Goal: Task Accomplishment & Management: Complete application form

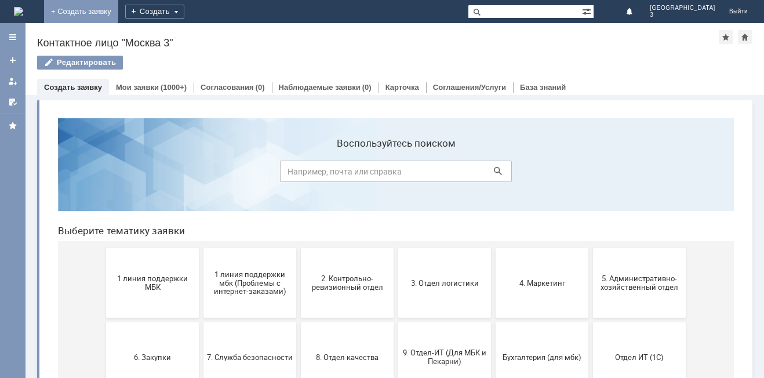
click at [118, 10] on link "+ Создать заявку" at bounding box center [81, 11] width 74 height 23
click at [247, 53] on div "Назад | Контактное лицо "Москва 3" Контактное лицо "Москва 3" Редактировать emp…" at bounding box center [394, 59] width 738 height 72
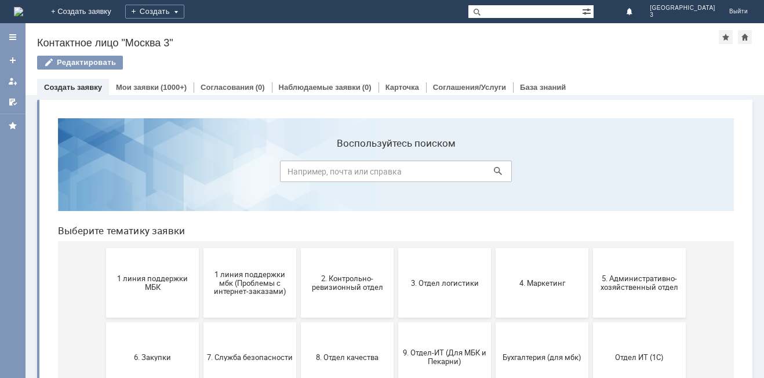
click at [246, 53] on div "Назад | Контактное лицо "Москва 3" Контактное лицо "Москва 3" Редактировать emp…" at bounding box center [394, 59] width 738 height 72
click at [118, 11] on link "+ Создать заявку" at bounding box center [81, 11] width 74 height 23
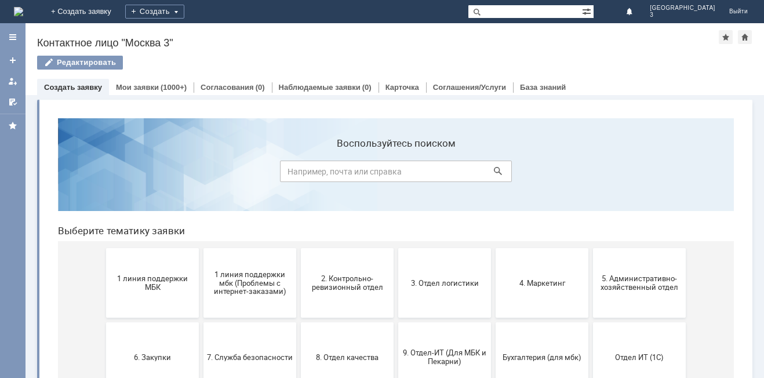
click at [303, 57] on div "Редактировать" at bounding box center [394, 68] width 715 height 24
click at [118, 10] on link "+ Создать заявку" at bounding box center [81, 11] width 74 height 23
click at [118, 5] on link "+ Создать заявку" at bounding box center [81, 11] width 74 height 23
click at [118, 6] on link "+ Создать заявку" at bounding box center [81, 11] width 74 height 23
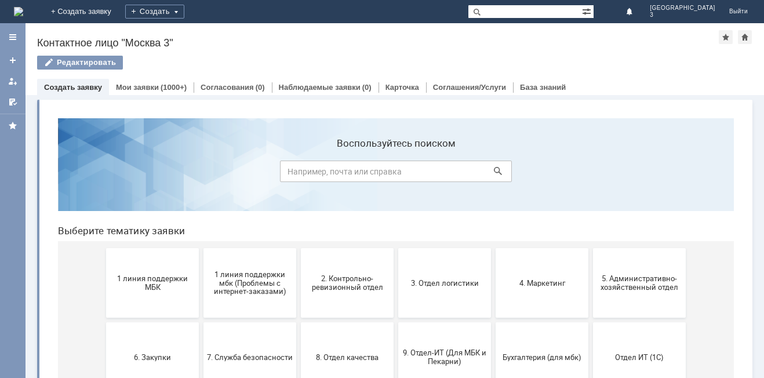
click at [414, 170] on input at bounding box center [396, 171] width 232 height 21
click at [483, 52] on div "Назад | Контактное лицо "Москва 3" Контактное лицо "Москва 3" Редактировать emp…" at bounding box center [394, 59] width 738 height 72
click at [314, 53] on div "Назад | Контактное лицо "Москва 3" Контактное лицо "Москва 3" Редактировать emp…" at bounding box center [394, 59] width 738 height 72
click at [109, 10] on link "+ Создать заявку" at bounding box center [72, 11] width 74 height 23
click at [118, 10] on link "+ Создать заявку" at bounding box center [81, 11] width 74 height 23
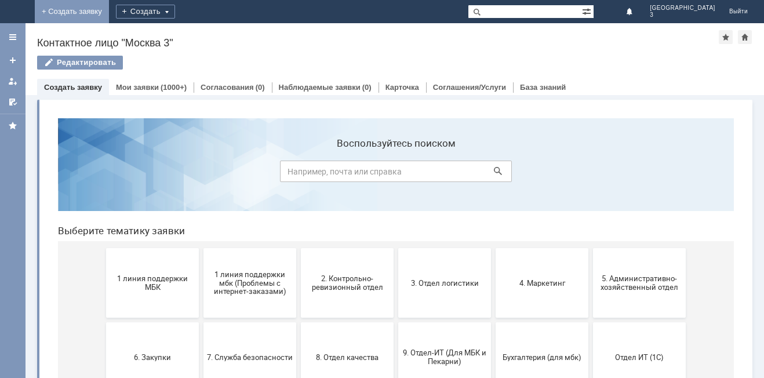
click at [109, 9] on link "+ Создать заявку" at bounding box center [72, 11] width 74 height 23
click at [109, 10] on link "+ Создать заявку" at bounding box center [72, 11] width 74 height 23
click at [109, 12] on link "+ Создать заявку" at bounding box center [72, 11] width 74 height 23
click at [447, 50] on div "Назад | Контактное лицо "Москва 3" Контактное лицо "Москва 3" Редактировать emp…" at bounding box center [394, 59] width 738 height 72
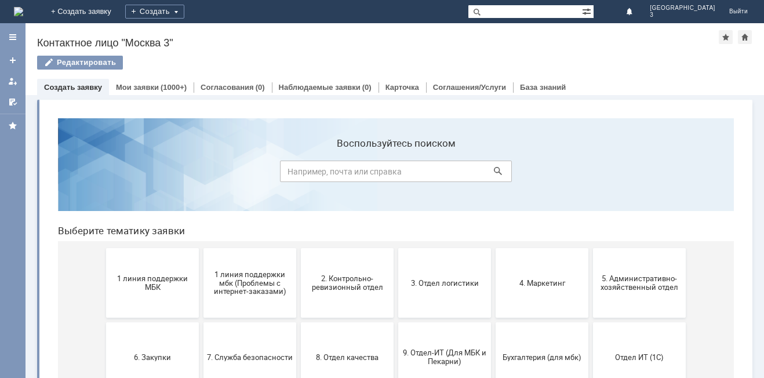
click at [497, 49] on div "Назад | Контактное лицо "Москва 3" Контактное лицо "Москва 3" Редактировать emp…" at bounding box center [394, 59] width 738 height 72
click at [118, 13] on link "+ Создать заявку" at bounding box center [81, 11] width 74 height 23
click at [118, 9] on link "+ Создать заявку" at bounding box center [81, 11] width 74 height 23
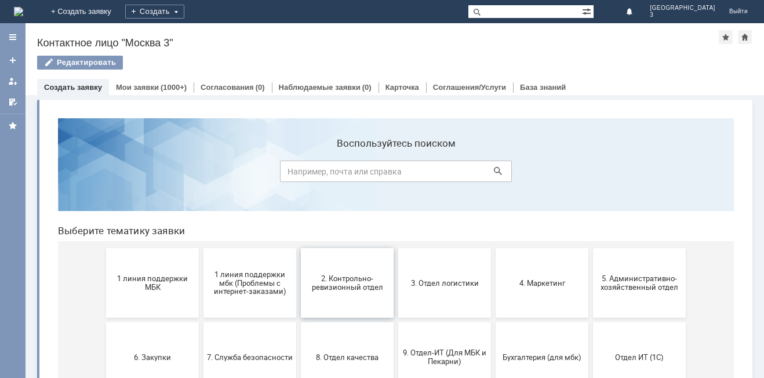
click at [338, 283] on span "2. Контрольно-ревизионный отдел" at bounding box center [347, 282] width 86 height 17
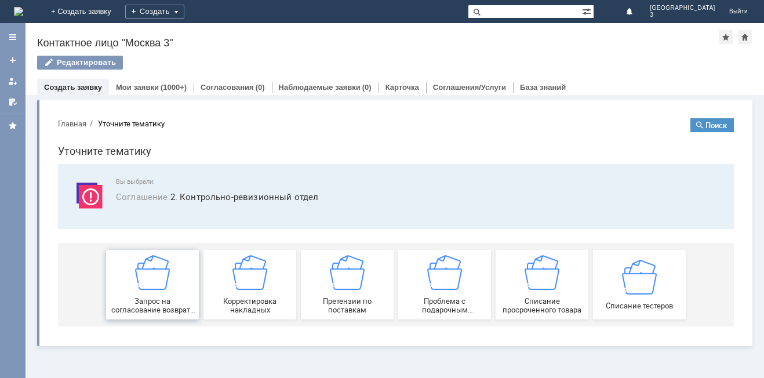
click at [160, 296] on div "Запрос на согласование возврата (д/с или товара)" at bounding box center [153, 284] width 86 height 59
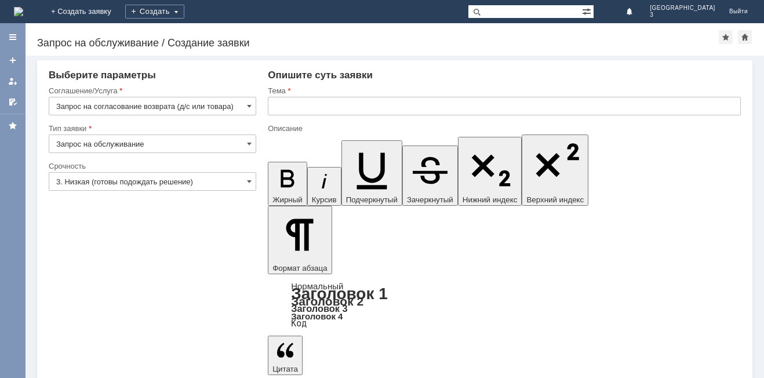
click at [283, 106] on input "text" at bounding box center [504, 106] width 473 height 19
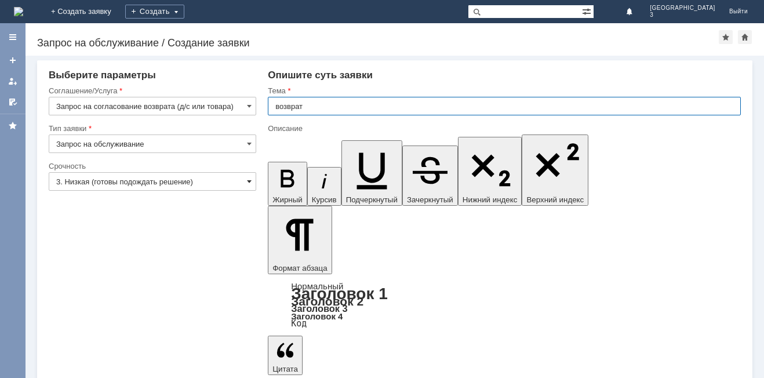
type input "возврат"
click at [251, 185] on span at bounding box center [249, 181] width 5 height 9
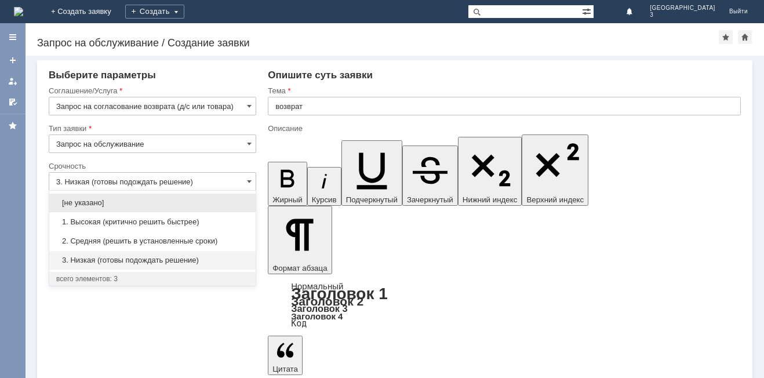
click at [93, 220] on span "1. Высокая (критично решить быстрее)" at bounding box center [152, 221] width 192 height 9
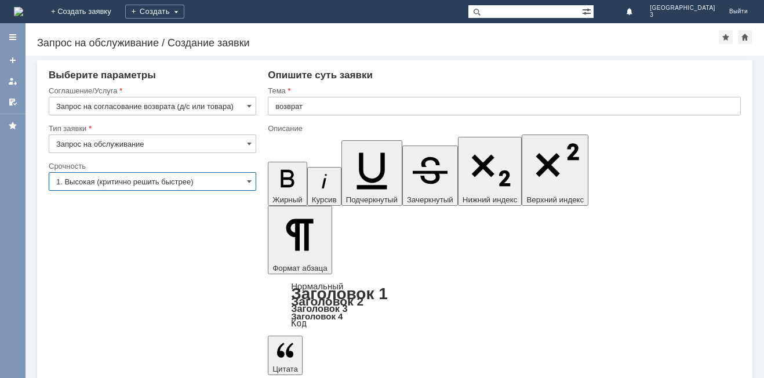
type input "1. Высокая (критично решить быстрее)"
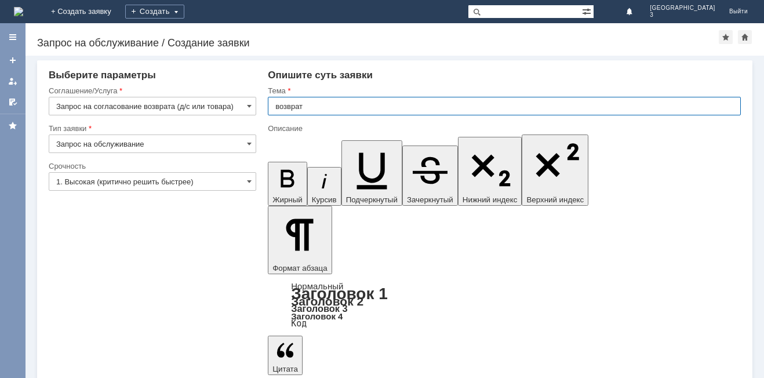
click at [305, 107] on input "возврат" at bounding box center [504, 106] width 473 height 19
